Goal: Transaction & Acquisition: Purchase product/service

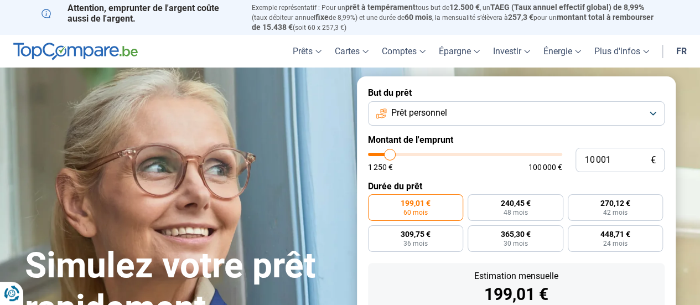
click at [467, 116] on button "Prêt personnel" at bounding box center [516, 113] width 296 height 24
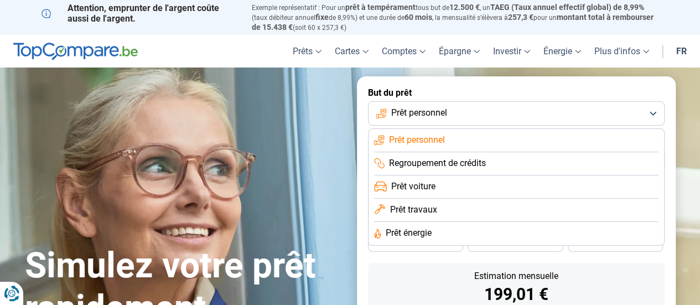
click at [467, 116] on button "Prêt personnel" at bounding box center [516, 113] width 296 height 24
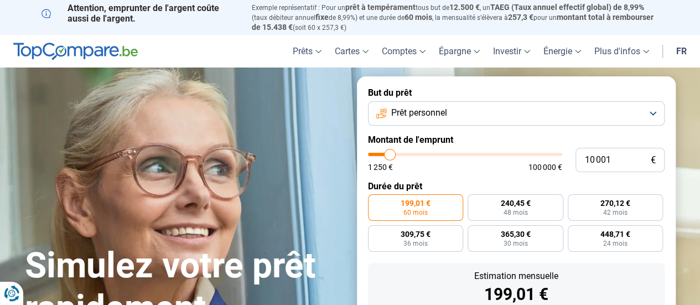
type input "11 750"
type input "11750"
type input "12 000"
type input "12000"
type input "12 250"
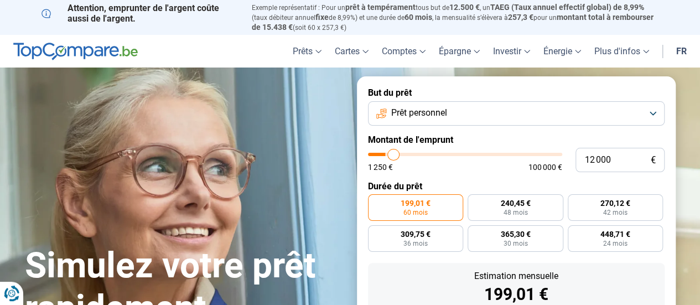
type input "12250"
type input "12 750"
type input "12750"
type input "13 000"
type input "13000"
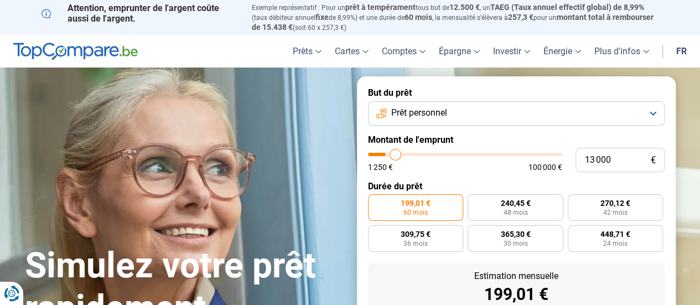
type input "13 250"
type input "13250"
type input "13 500"
type input "13500"
type input "13 750"
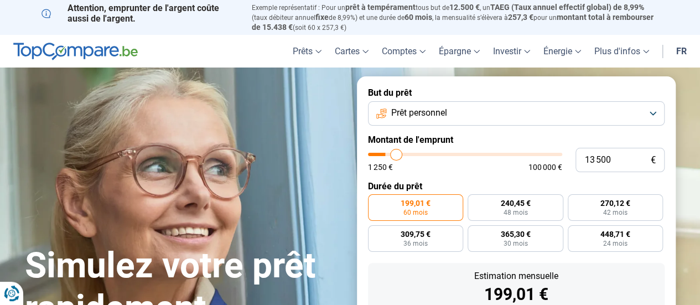
type input "13750"
type input "14 250"
type input "14250"
type input "14 500"
type input "14500"
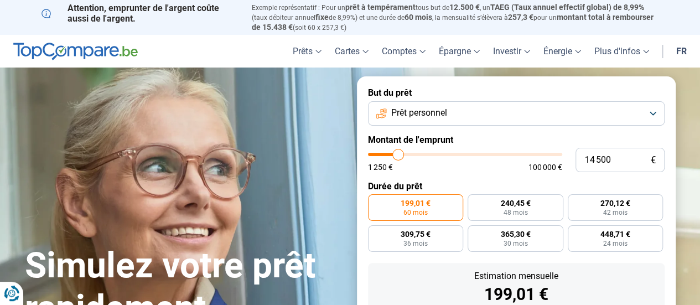
type input "14 750"
type input "14750"
type input "15 000"
type input "15000"
type input "15 250"
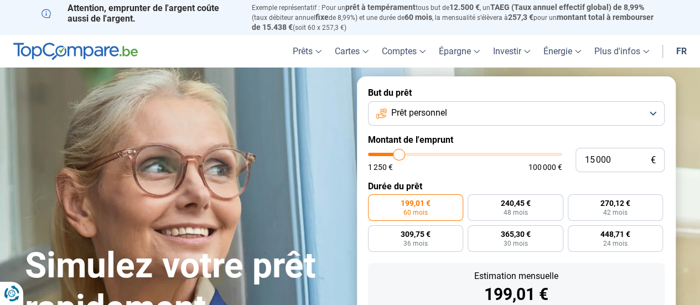
type input "15250"
type input "15 500"
type input "15500"
type input "15 750"
type input "15750"
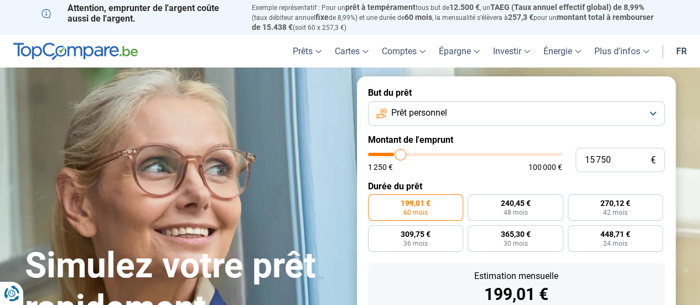
type input "16 250"
type input "16250"
type input "16 500"
type input "16500"
type input "17 000"
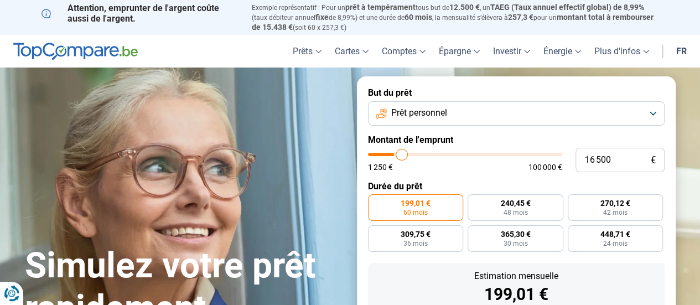
type input "17000"
type input "17 250"
type input "17250"
type input "17 500"
type input "17500"
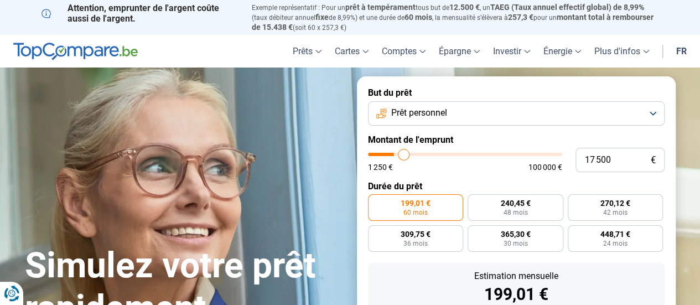
type input "17 750"
type input "17750"
type input "18 000"
type input "18000"
type input "18 250"
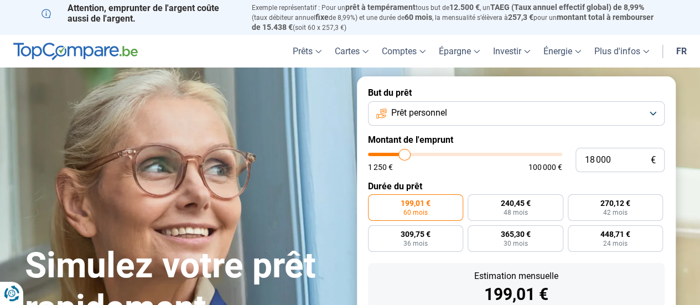
type input "18250"
type input "18 500"
type input "18500"
type input "18 750"
type input "18750"
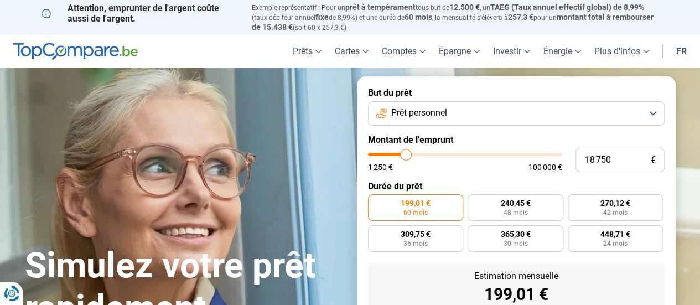
type input "19 000"
type input "19000"
type input "19 250"
type input "19250"
type input "19 500"
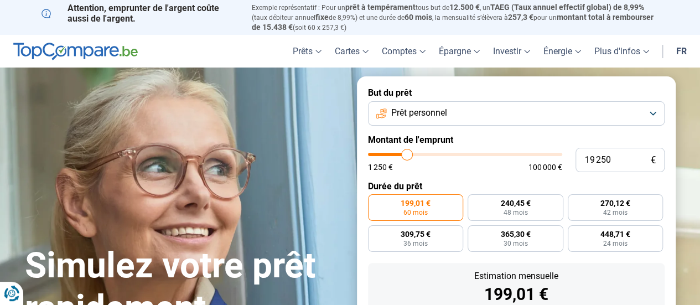
type input "19500"
type input "19 750"
type input "19750"
type input "20 000"
type input "20000"
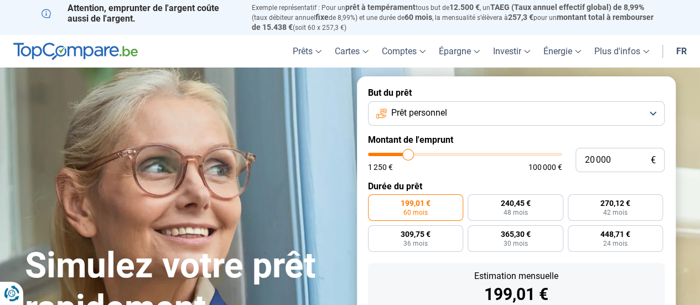
type input "19 250"
type input "19250"
type input "19 000"
type input "19000"
type input "18 500"
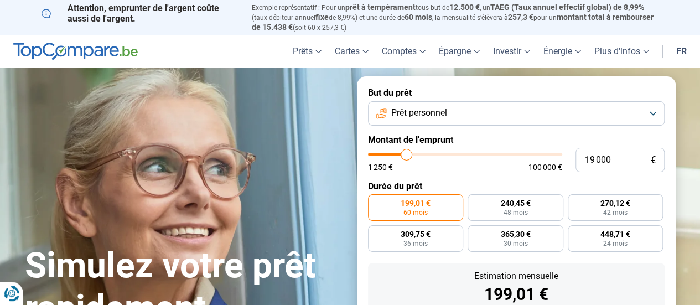
type input "18500"
type input "17 750"
type input "17750"
type input "17 250"
type input "17250"
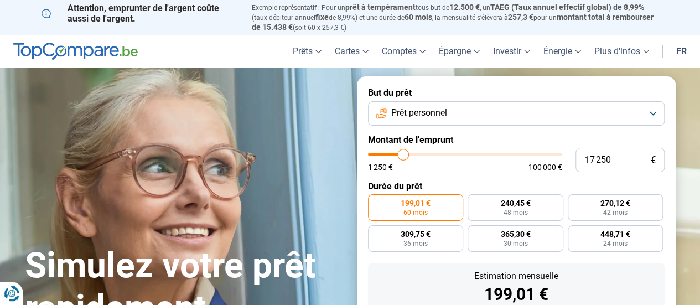
type input "17 000"
type input "17000"
type input "16 750"
type input "16750"
type input "16 500"
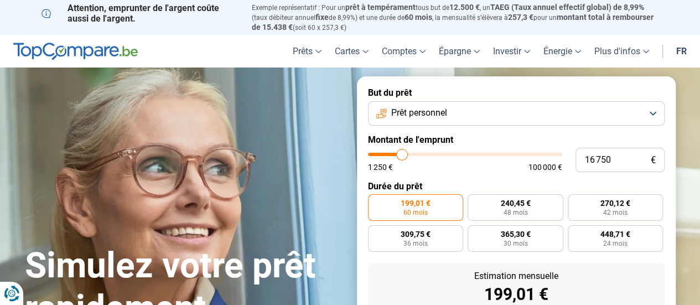
type input "16500"
type input "16 250"
type input "16250"
type input "16 000"
type input "16000"
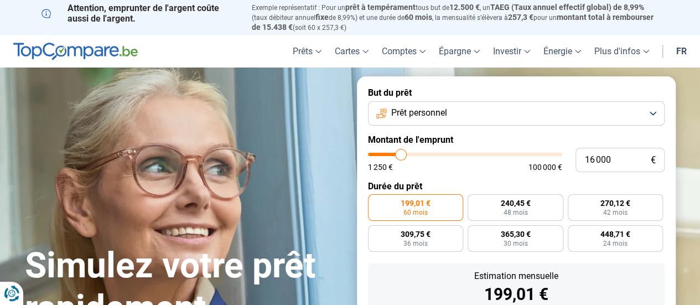
type input "15 500"
type input "15500"
type input "15 250"
type input "15250"
type input "15 000"
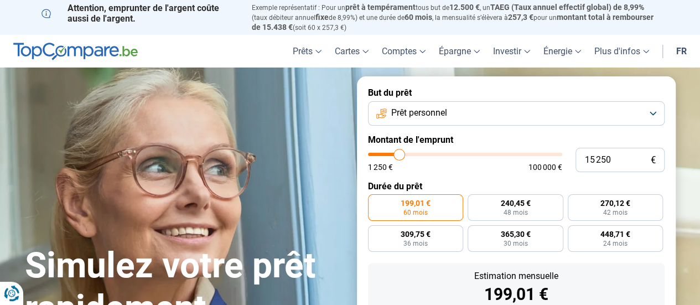
type input "15000"
type input "14 750"
type input "14750"
type input "14 250"
type input "14250"
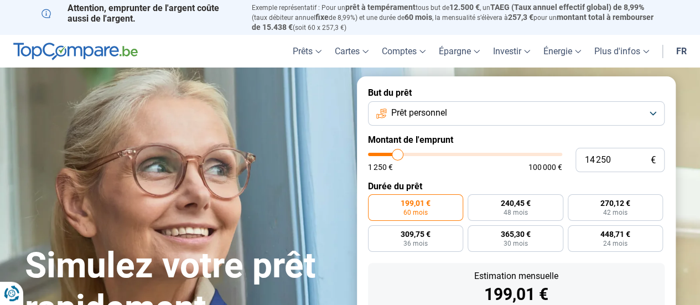
type input "14 000"
type input "14000"
type input "13 500"
type input "13500"
type input "13 250"
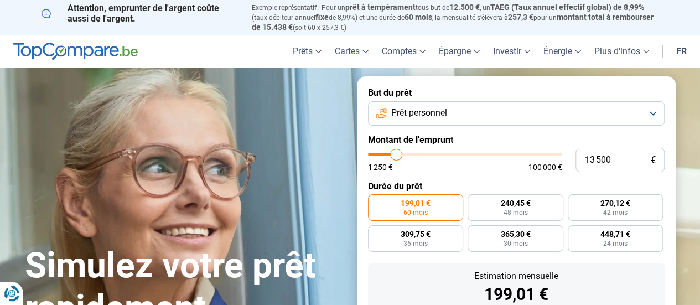
type input "13250"
type input "13 000"
type input "13000"
type input "12 750"
type input "12750"
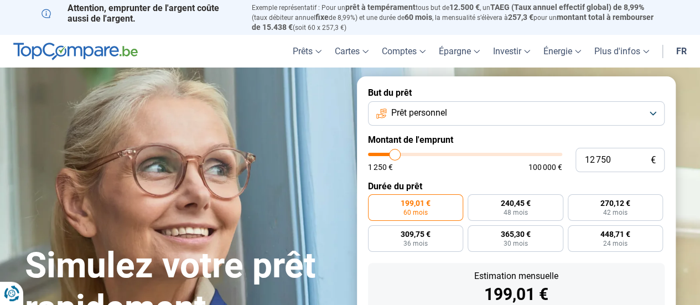
type input "12 500"
type input "12500"
type input "12 250"
type input "12250"
type input "12 000"
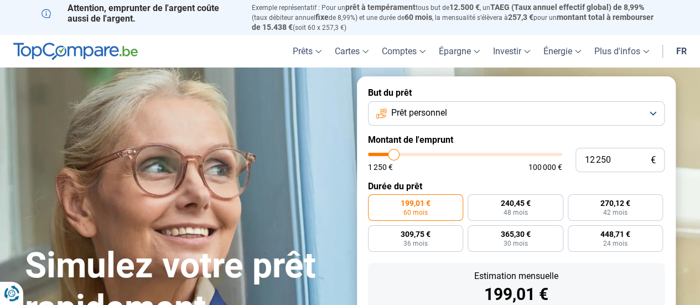
type input "12000"
type input "11 750"
type input "11750"
type input "11 500"
type input "11500"
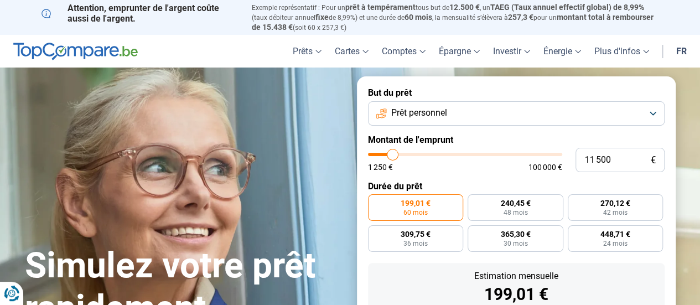
type input "11 250"
type input "11250"
type input "11 000"
type input "11000"
type input "10 500"
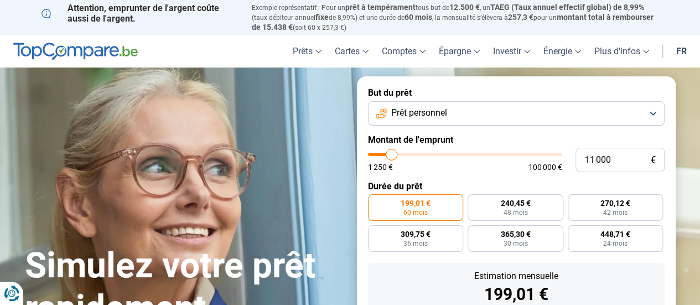
type input "10500"
type input "10 250"
type input "10250"
type input "10 000"
type input "10000"
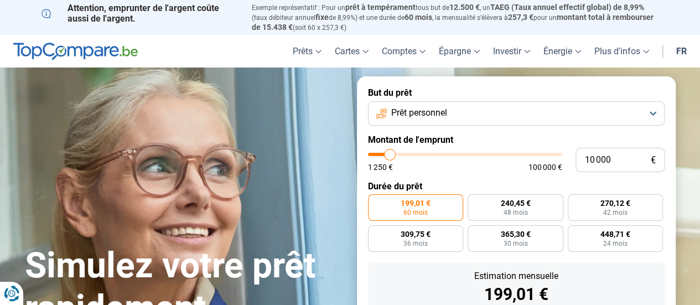
type input "9 750"
type input "9750"
type input "9 500"
type input "9500"
type input "9 250"
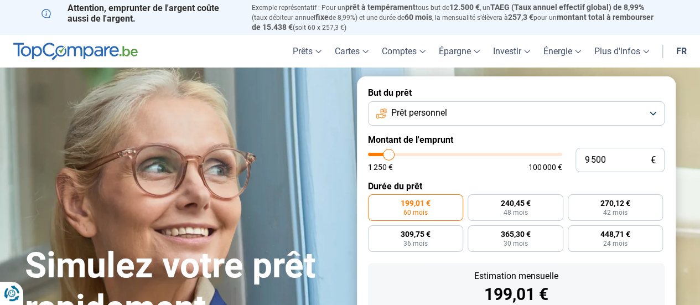
type input "9250"
type input "9 000"
type input "9000"
type input "8 750"
type input "8750"
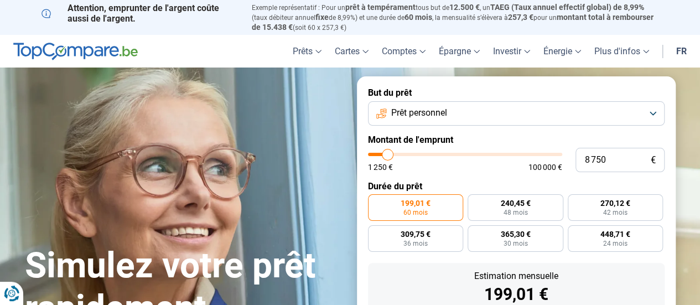
type input "8 500"
type input "8500"
type input "8 250"
type input "8250"
type input "8 750"
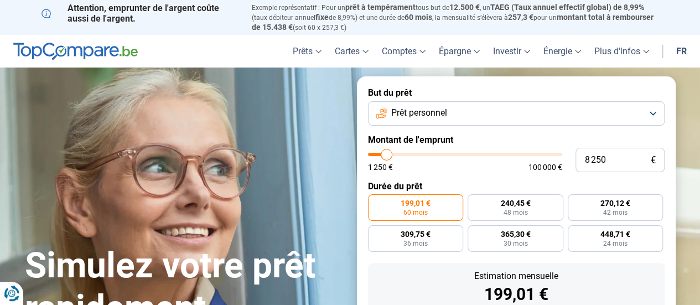
type input "8750"
type input "9 000"
type input "9000"
type input "9 250"
type input "9250"
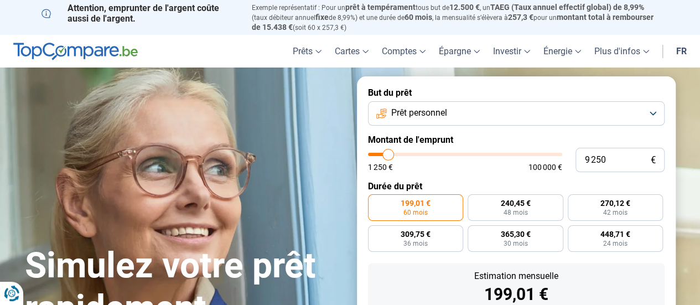
type input "9 000"
type input "9000"
type input "8 750"
type input "8750"
type input "8 500"
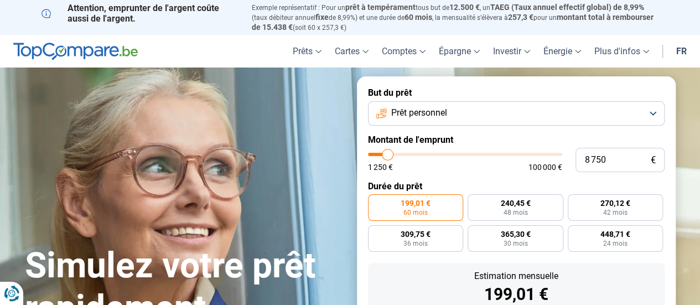
type input "8500"
type input "8 250"
drag, startPoint x: 393, startPoint y: 155, endPoint x: 386, endPoint y: 153, distance: 6.8
type input "8250"
click at [386, 153] on input "range" at bounding box center [465, 154] width 194 height 3
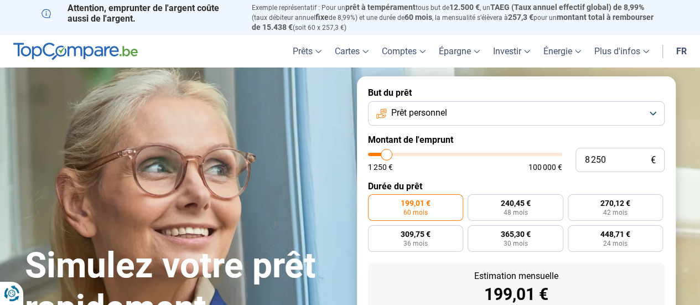
radio input "true"
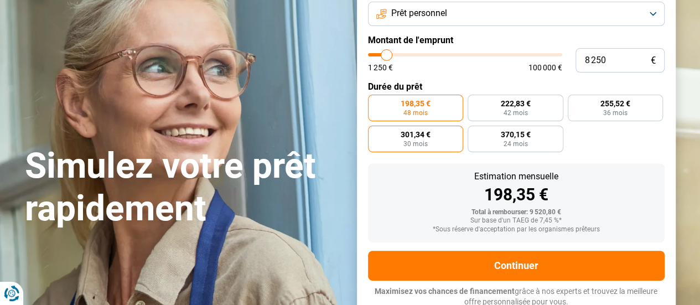
scroll to position [103, 0]
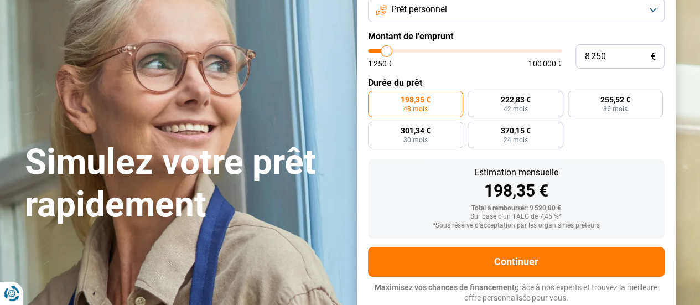
type input "8 000"
type input "8000"
type input "7 750"
type input "7750"
type input "7 500"
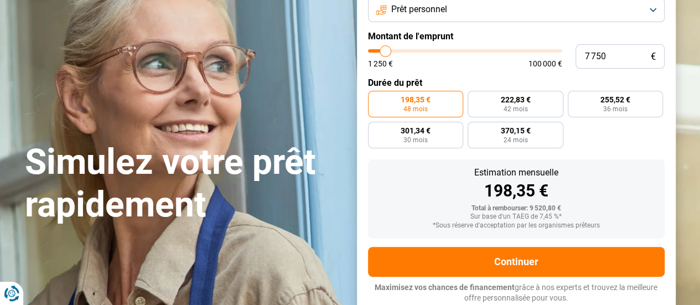
type input "7500"
type input "7 250"
type input "7250"
click at [384, 51] on input "range" at bounding box center [465, 50] width 194 height 3
radio input "true"
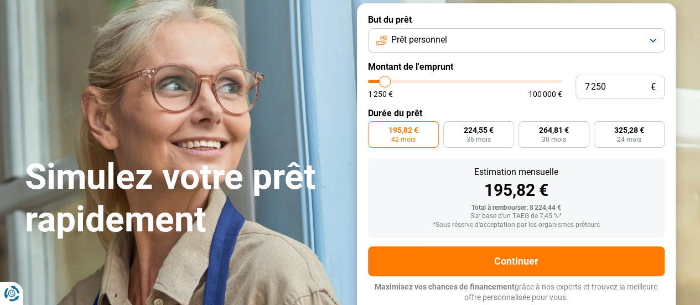
scroll to position [72, 0]
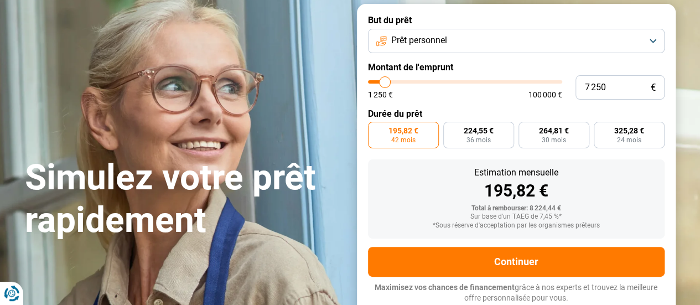
type input "5 750"
type input "5750"
type input "6 250"
type input "6250"
type input "6 750"
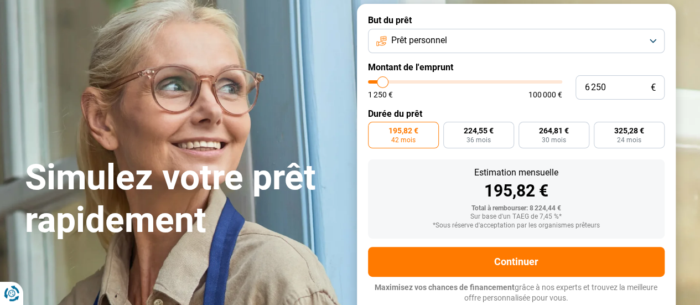
type input "6750"
type input "7 250"
type input "7250"
type input "7 750"
type input "7750"
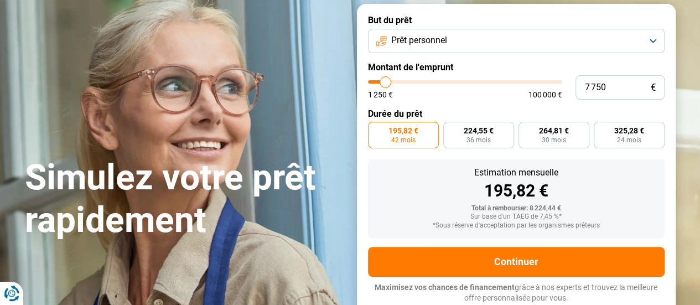
type input "8 000"
type input "8000"
type input "8 250"
type input "8250"
type input "8 500"
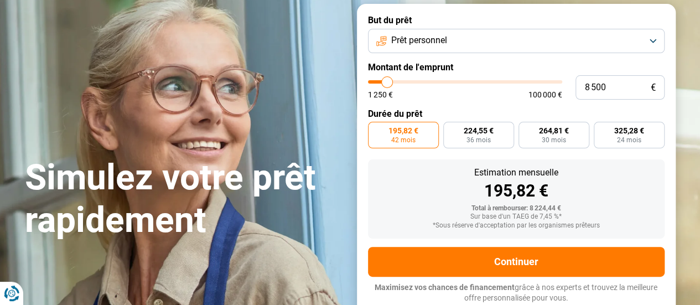
drag, startPoint x: 382, startPoint y: 82, endPoint x: 387, endPoint y: 84, distance: 5.8
type input "8500"
click at [387, 84] on input "range" at bounding box center [465, 81] width 194 height 3
radio input "false"
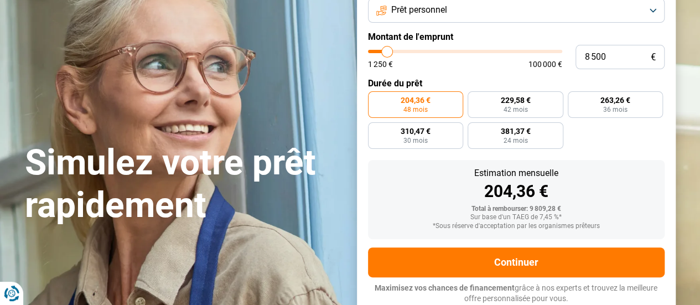
scroll to position [103, 0]
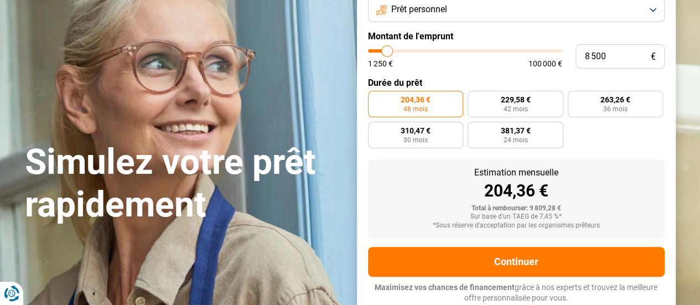
type input "8 250"
type input "8250"
type input "7 750"
type input "7750"
type input "8 000"
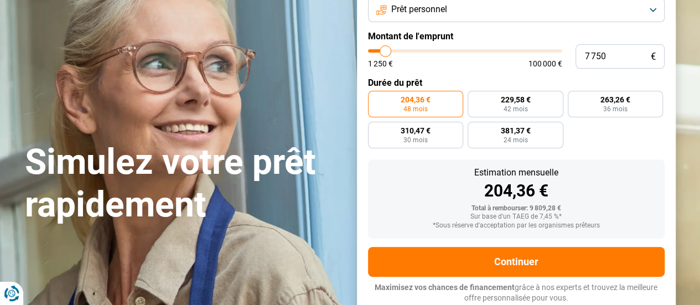
type input "8000"
type input "8 250"
type input "8250"
click at [387, 53] on input "range" at bounding box center [465, 50] width 194 height 3
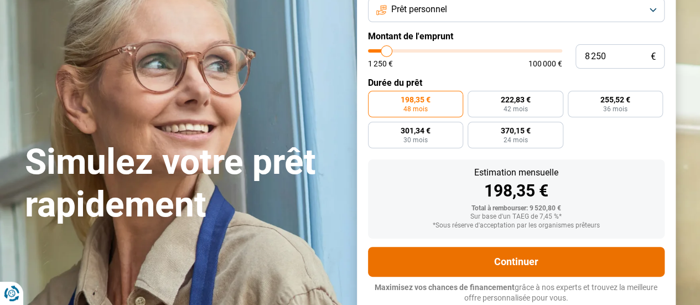
click at [520, 269] on button "Continuer" at bounding box center [516, 262] width 296 height 30
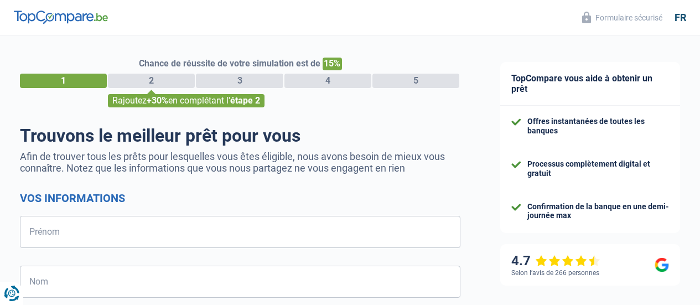
select select "32"
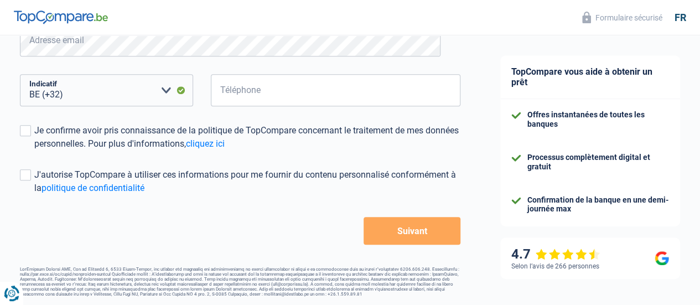
scroll to position [293, 0]
